Goal: Task Accomplishment & Management: Use online tool/utility

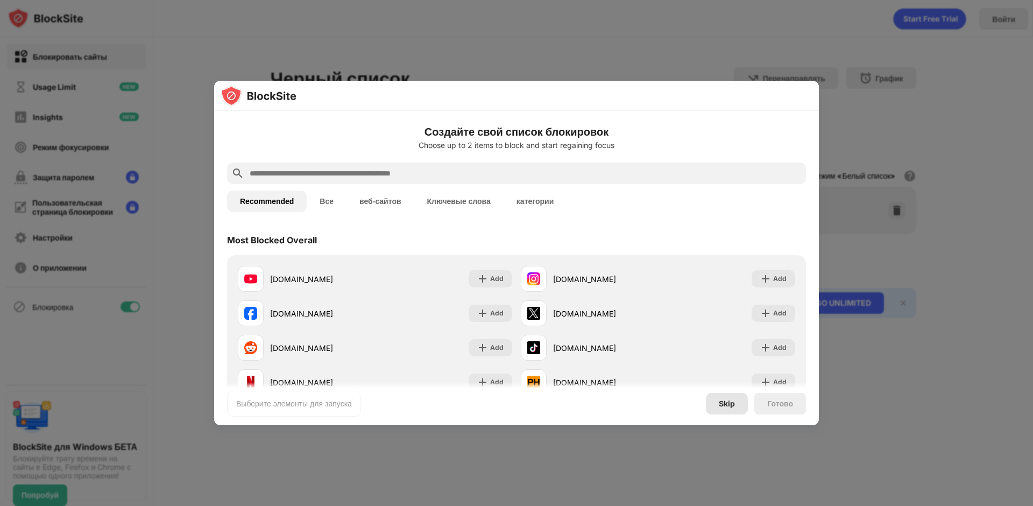
click at [736, 402] on div "Skip" at bounding box center [727, 404] width 42 height 22
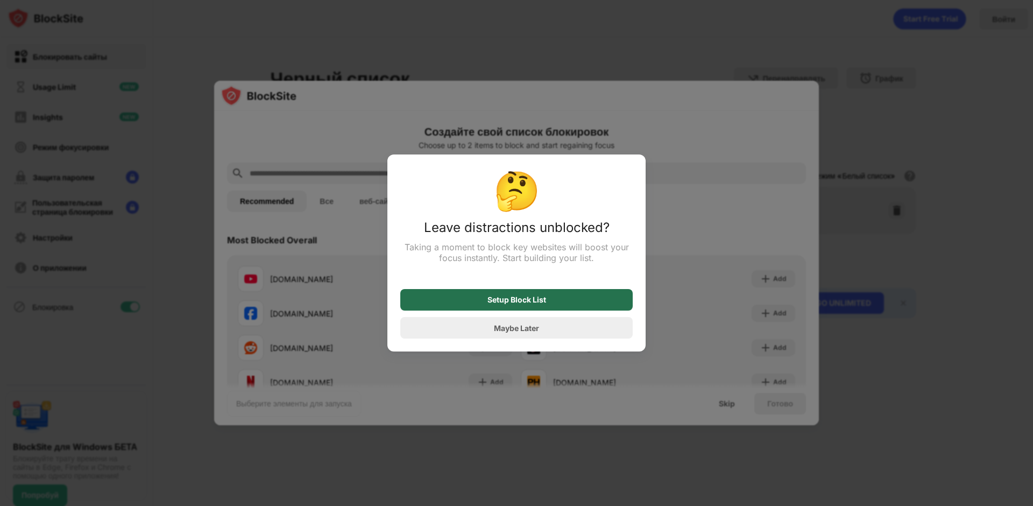
click at [547, 308] on div "Setup Block List" at bounding box center [516, 300] width 233 height 22
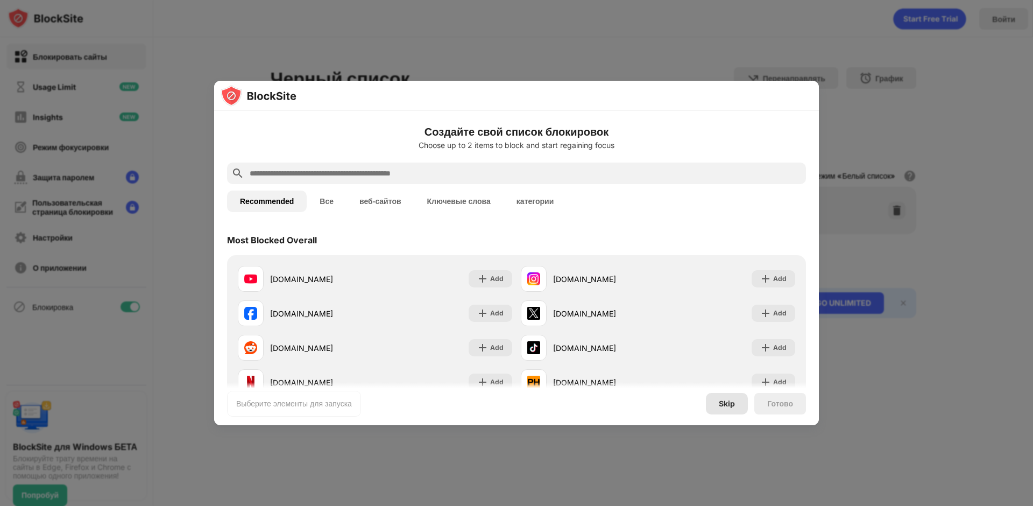
click at [729, 409] on div "Skip" at bounding box center [727, 404] width 42 height 22
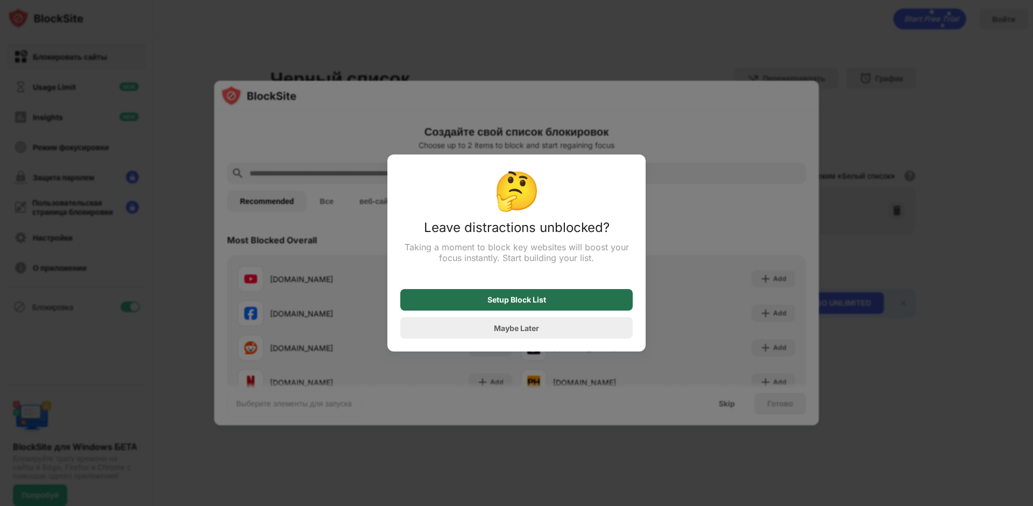
click at [547, 304] on div "Setup Block List" at bounding box center [516, 300] width 233 height 22
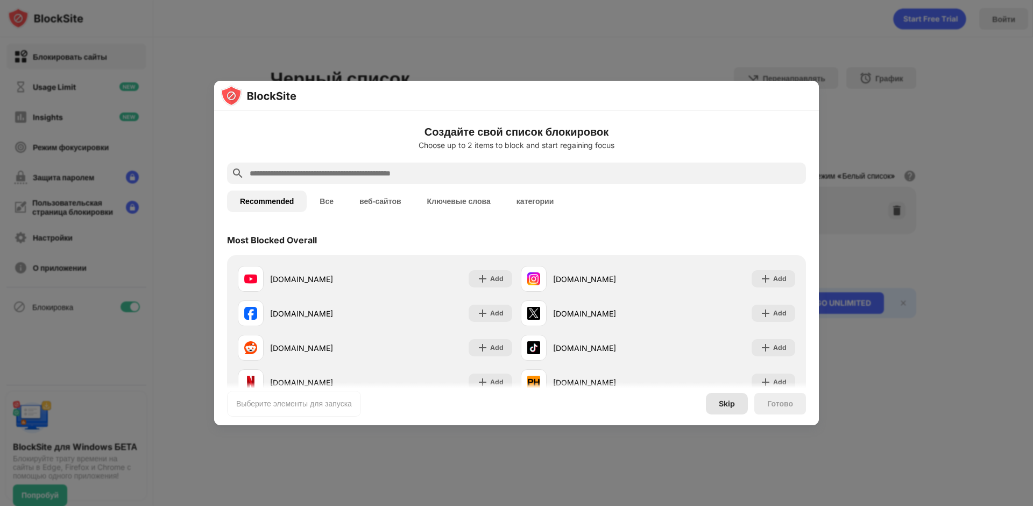
click at [714, 406] on div "Skip" at bounding box center [727, 404] width 42 height 22
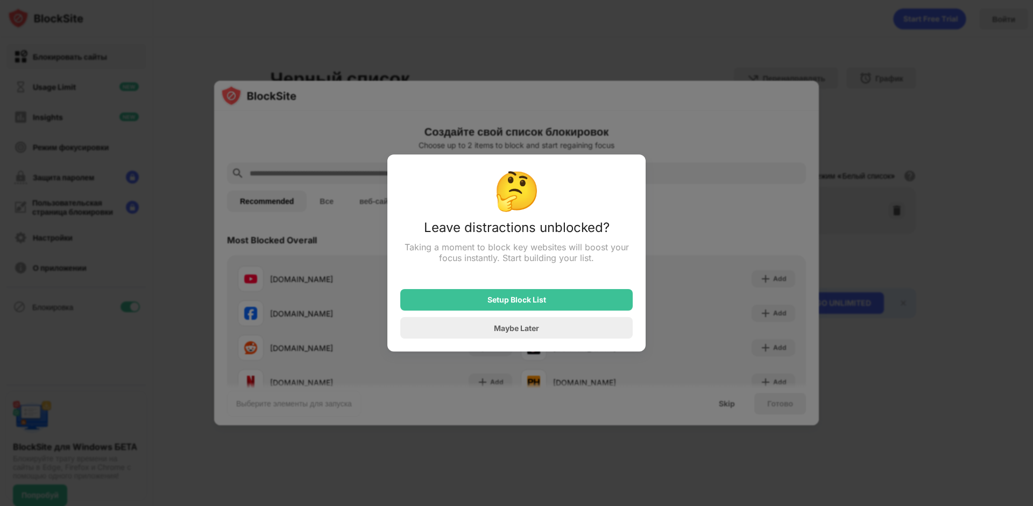
click at [527, 337] on div "Maybe Later" at bounding box center [516, 328] width 233 height 22
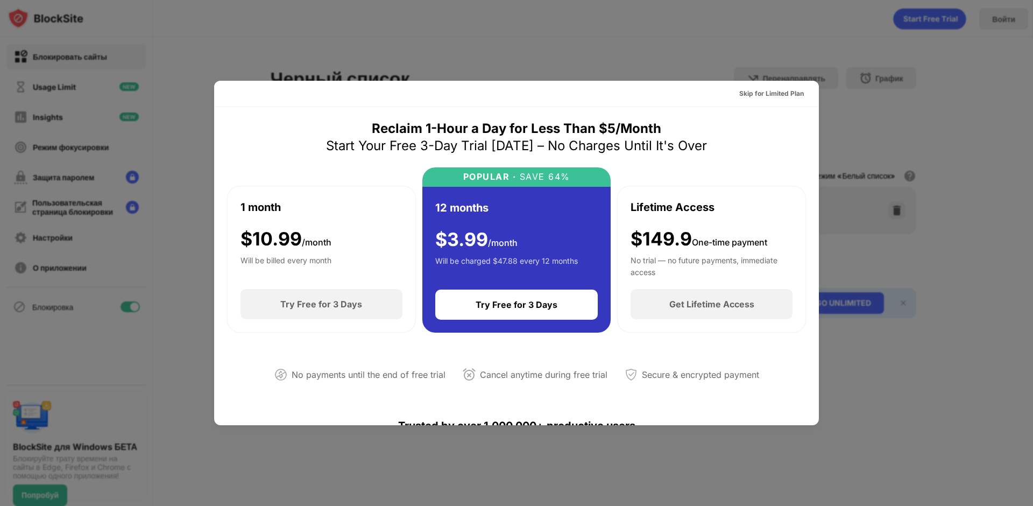
click at [656, 61] on div at bounding box center [516, 253] width 1033 height 506
click at [744, 98] on div "Skip for Limited Plan" at bounding box center [771, 93] width 65 height 11
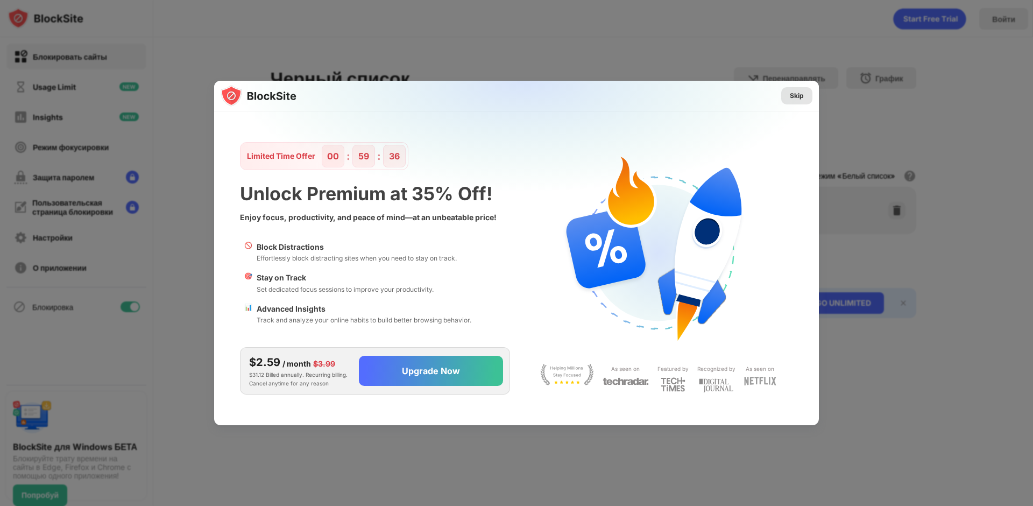
click at [786, 101] on div "Skip" at bounding box center [796, 95] width 31 height 17
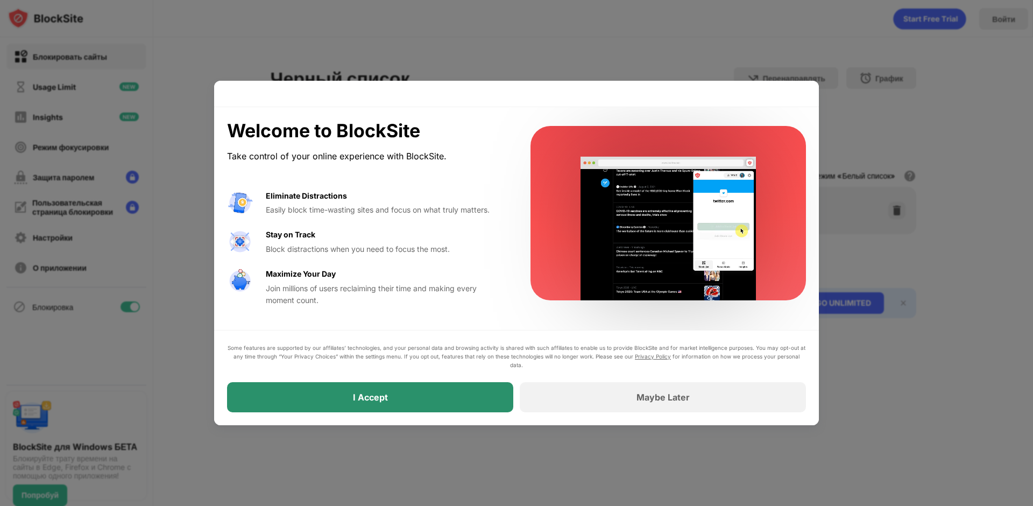
click at [406, 400] on div "I Accept" at bounding box center [370, 397] width 286 height 30
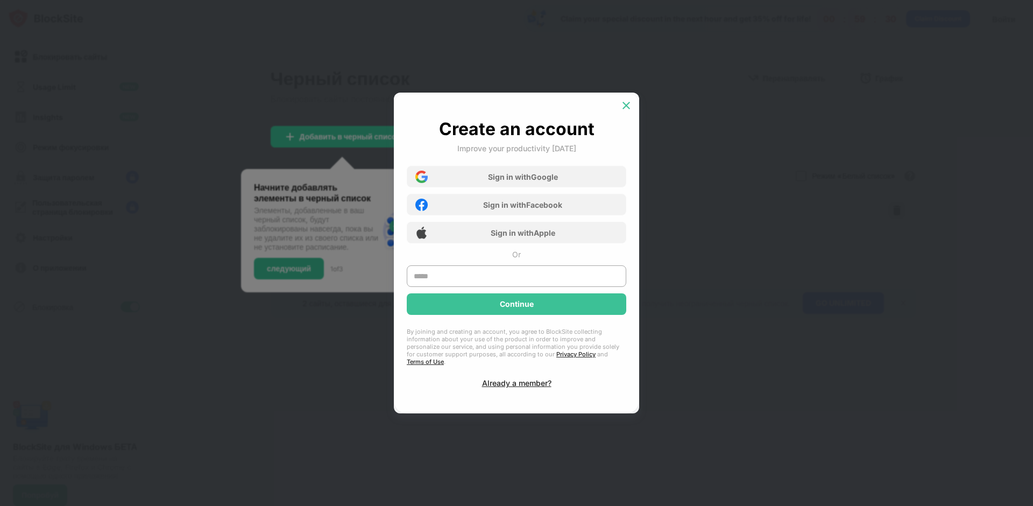
click at [629, 101] on div at bounding box center [626, 105] width 17 height 17
